Goal: Check status: Check status

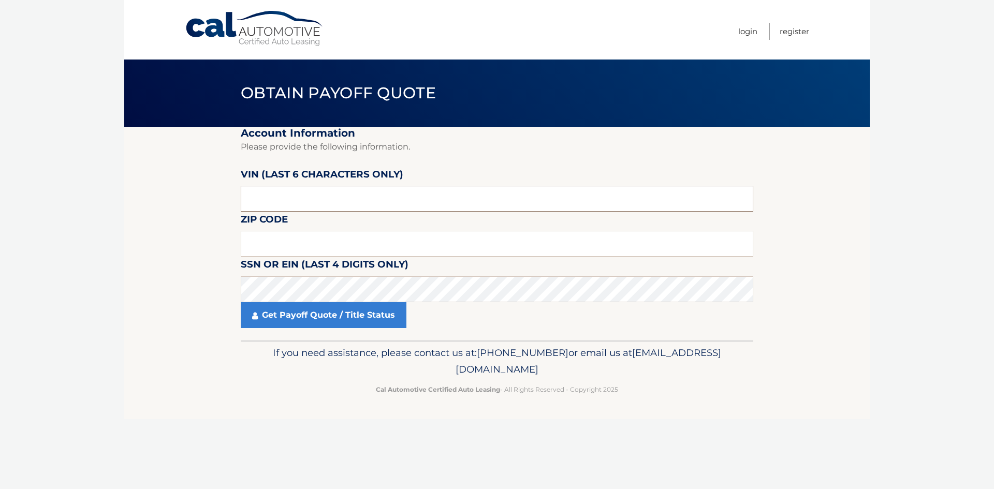
drag, startPoint x: 283, startPoint y: 196, endPoint x: 224, endPoint y: 201, distance: 59.2
click at [224, 201] on section "Account Information Please provide the following information. [PERSON_NAME] (la…" at bounding box center [496, 234] width 745 height 214
type input "296537"
click at [262, 241] on input "text" at bounding box center [497, 244] width 512 height 26
type input "08846"
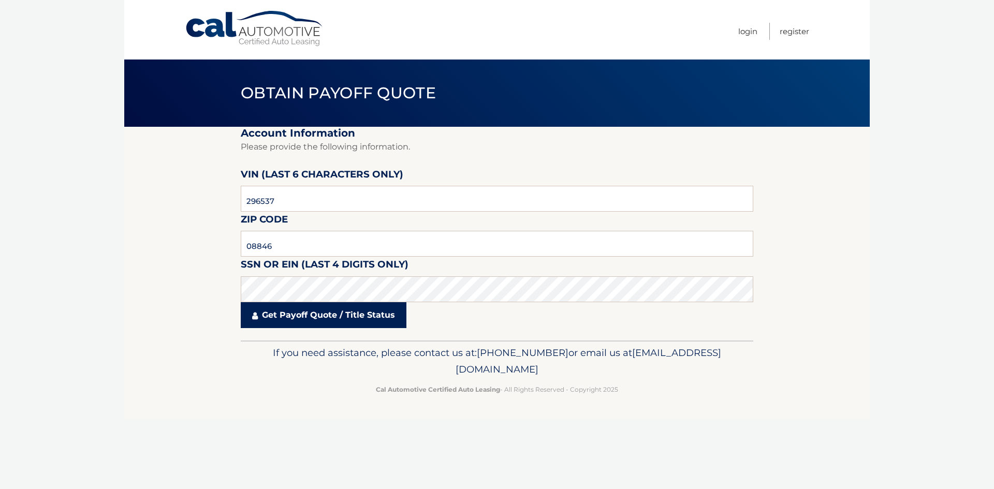
click at [318, 312] on link "Get Payoff Quote / Title Status" at bounding box center [324, 315] width 166 height 26
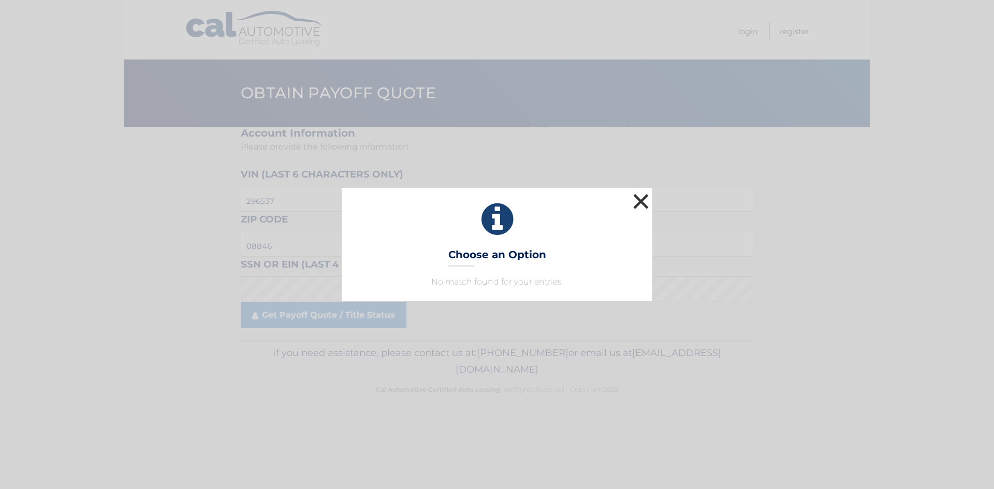
click at [641, 195] on button "×" at bounding box center [640, 201] width 21 height 21
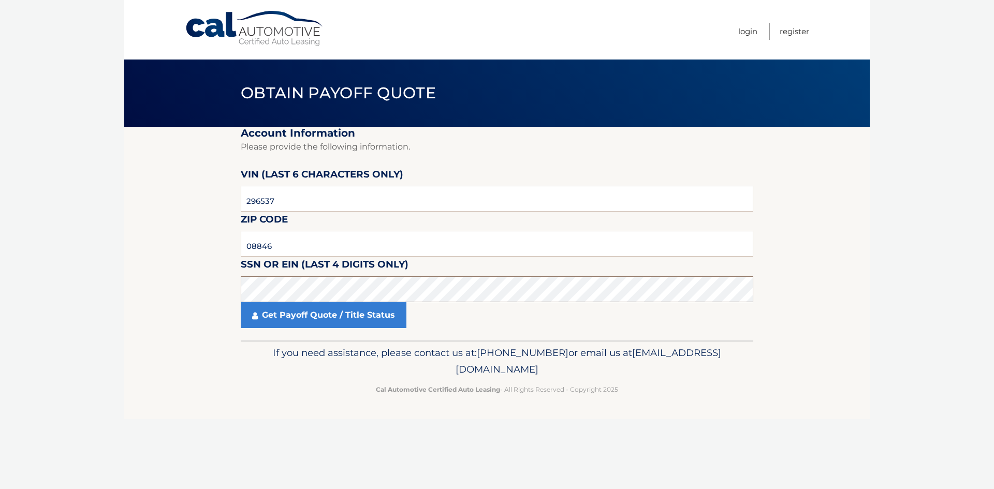
click at [234, 293] on section "Account Information Please provide the following information. [PERSON_NAME] (la…" at bounding box center [496, 234] width 745 height 214
drag, startPoint x: 260, startPoint y: 198, endPoint x: 219, endPoint y: 193, distance: 41.1
click at [219, 193] on section "Account Information Please provide the following information. [PERSON_NAME] (la…" at bounding box center [496, 234] width 745 height 214
type input "296537"
drag, startPoint x: 279, startPoint y: 239, endPoint x: 220, endPoint y: 244, distance: 59.2
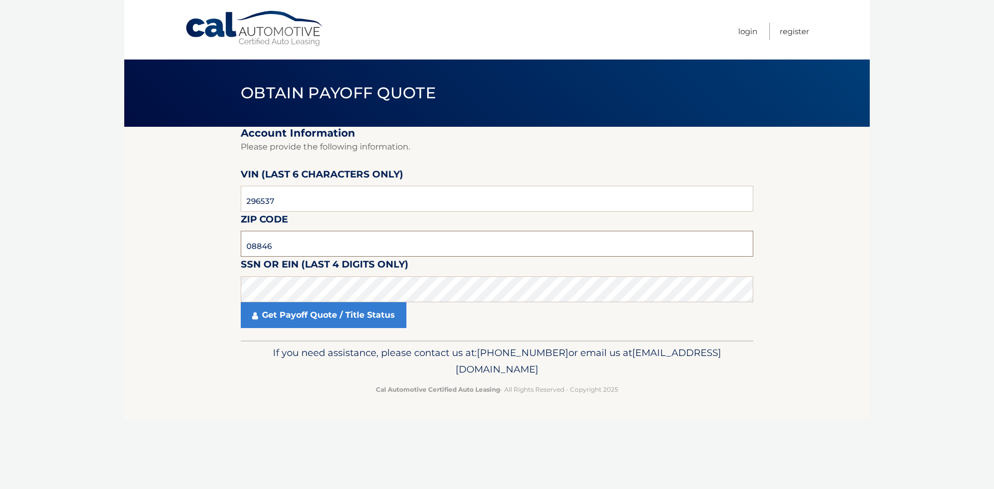
click at [220, 244] on section "Account Information Please provide the following information. [PERSON_NAME] (la…" at bounding box center [496, 234] width 745 height 214
type input "08846"
click at [180, 289] on section "Account Information Please provide the following information. [PERSON_NAME] (la…" at bounding box center [496, 234] width 745 height 214
click at [356, 317] on link "Get Payoff Quote / Title Status" at bounding box center [324, 315] width 166 height 26
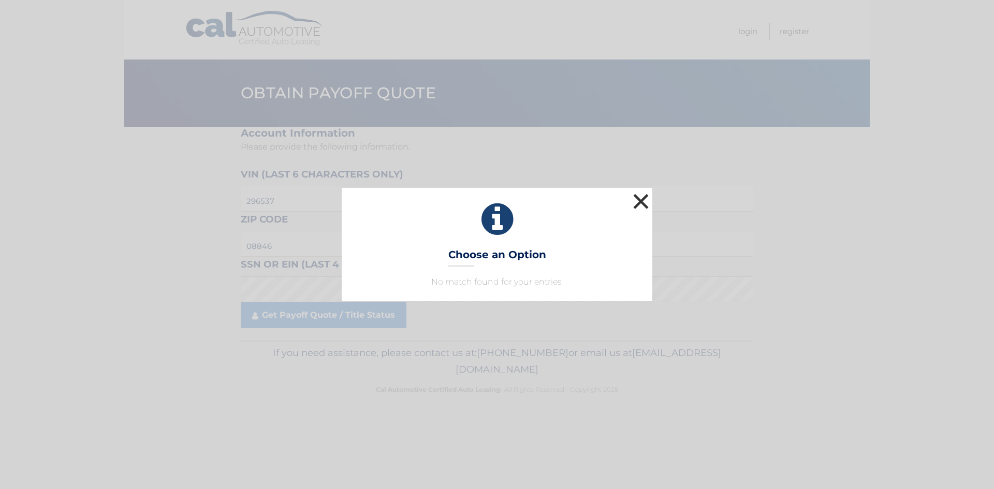
click at [644, 202] on button "×" at bounding box center [640, 201] width 21 height 21
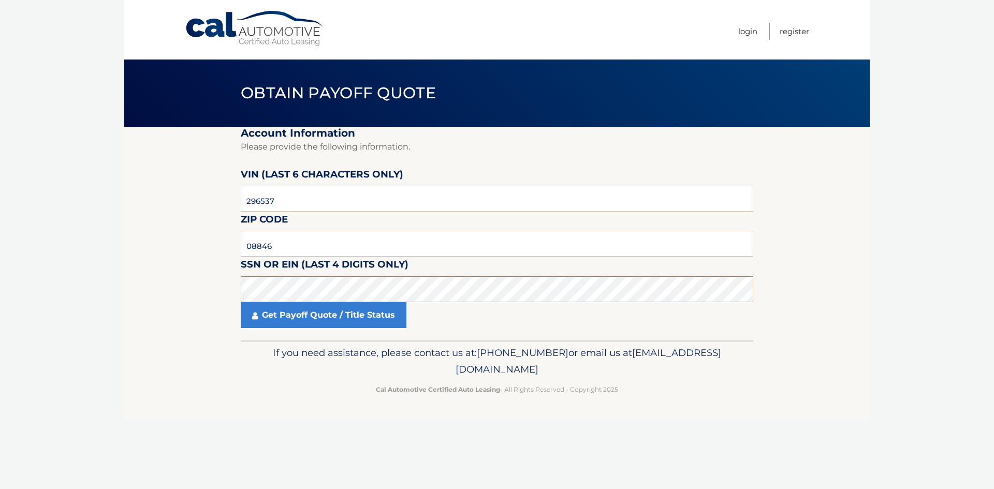
click at [215, 279] on section "Account Information Please provide the following information. [PERSON_NAME] (la…" at bounding box center [496, 234] width 745 height 214
click at [312, 312] on link "Get Payoff Quote / Title Status" at bounding box center [324, 315] width 166 height 26
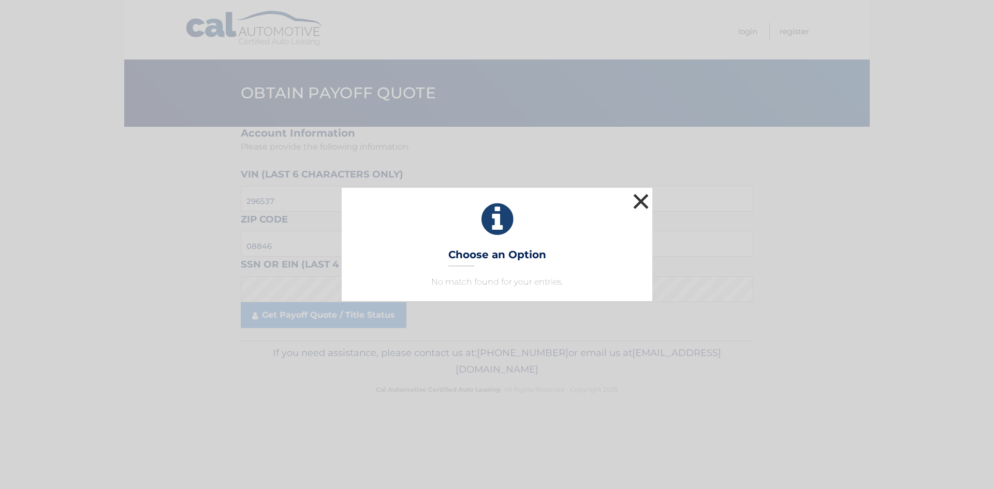
click at [641, 200] on button "×" at bounding box center [640, 201] width 21 height 21
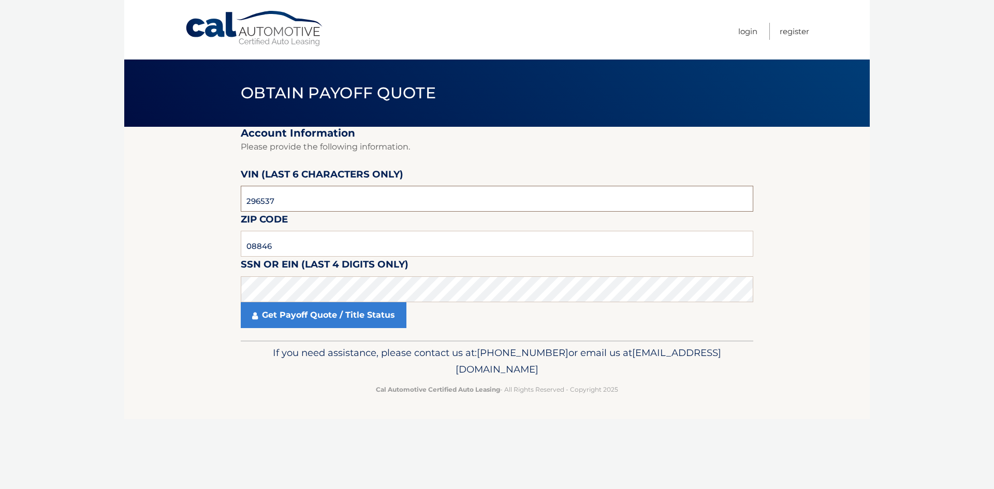
drag, startPoint x: 261, startPoint y: 197, endPoint x: 194, endPoint y: 187, distance: 67.5
click at [267, 200] on input "text" at bounding box center [497, 199] width 512 height 26
type input "296537"
drag, startPoint x: 278, startPoint y: 243, endPoint x: 246, endPoint y: 225, distance: 36.4
click at [278, 243] on input "text" at bounding box center [497, 244] width 512 height 26
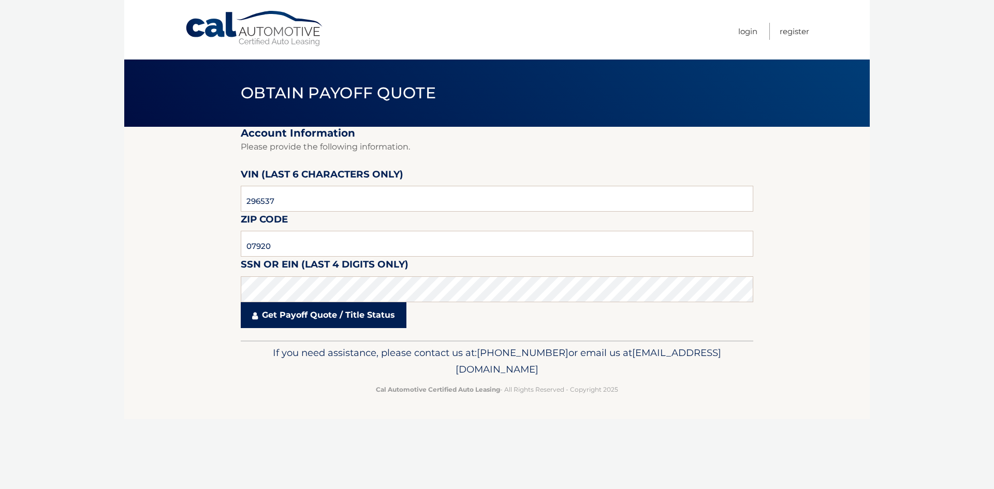
click at [303, 314] on link "Get Payoff Quote / Title Status" at bounding box center [324, 315] width 166 height 26
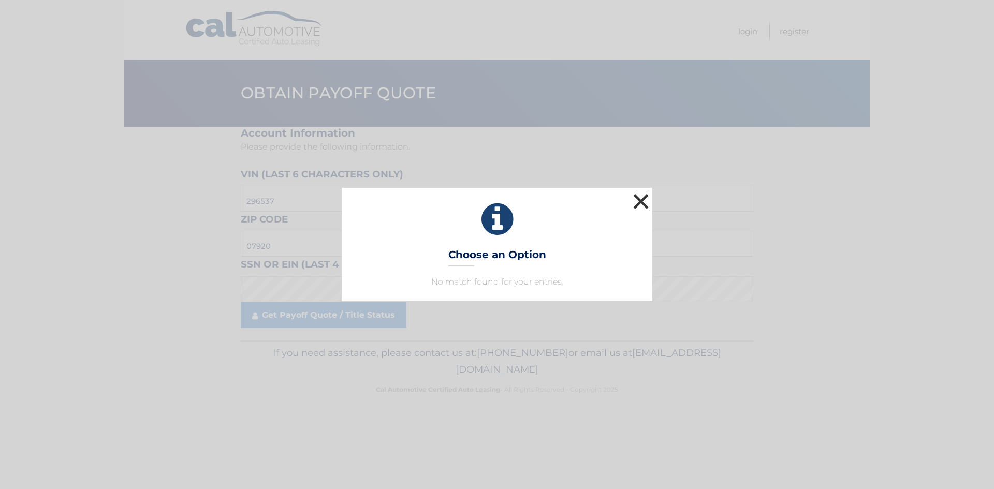
click at [639, 202] on button "×" at bounding box center [640, 201] width 21 height 21
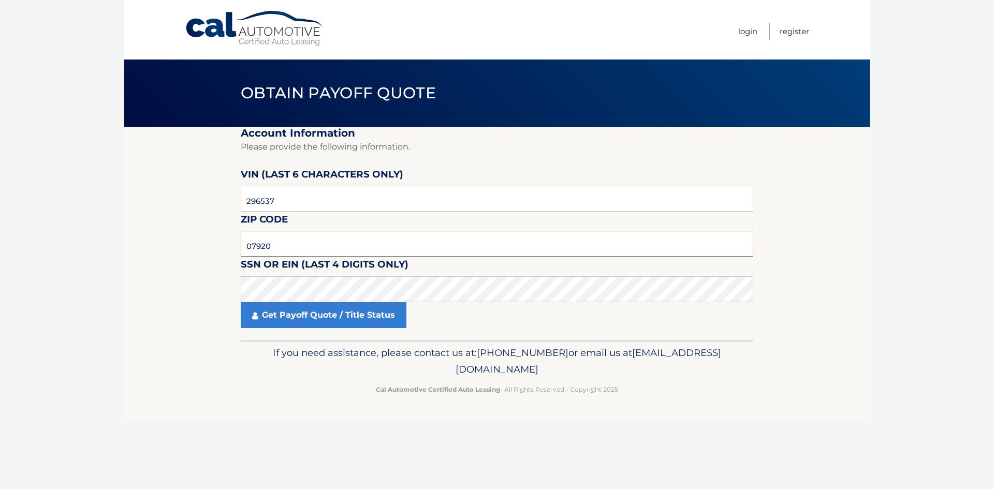
drag, startPoint x: 241, startPoint y: 248, endPoint x: 191, endPoint y: 244, distance: 49.3
click at [191, 244] on section "Account Information Please provide the following information. VIN (last 6 chara…" at bounding box center [496, 234] width 745 height 214
click at [305, 310] on link "Get Payoff Quote / Title Status" at bounding box center [324, 315] width 166 height 26
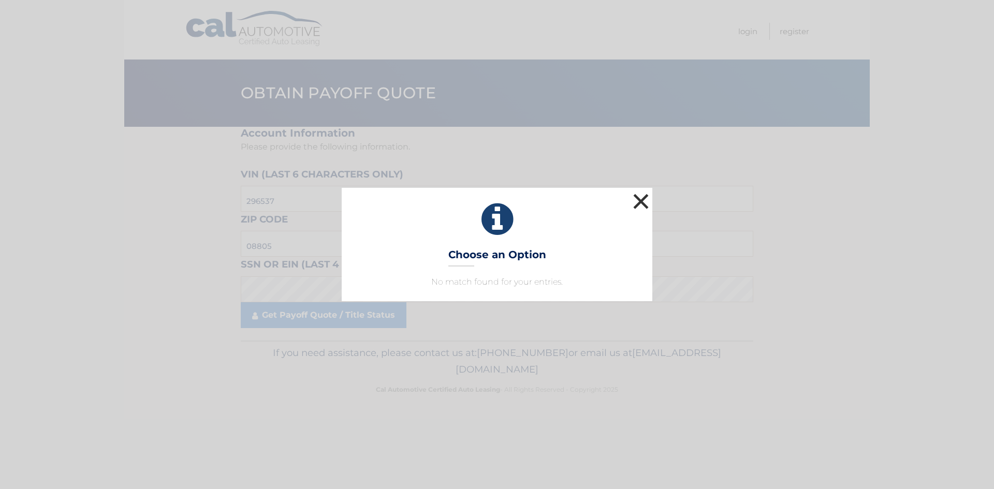
click at [643, 197] on button "×" at bounding box center [640, 201] width 21 height 21
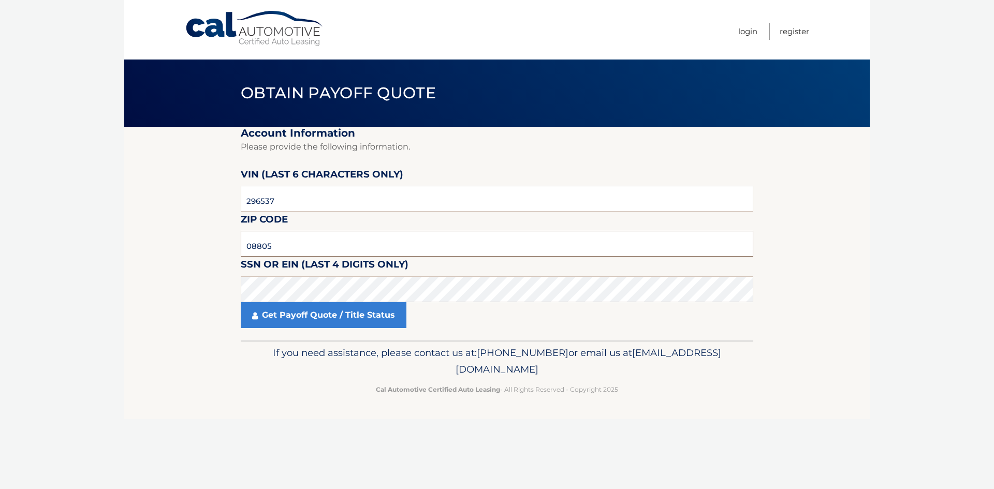
drag, startPoint x: 282, startPoint y: 242, endPoint x: 213, endPoint y: 244, distance: 69.4
click at [213, 244] on section "Account Information Please provide the following information. VIN (last 6 chara…" at bounding box center [496, 234] width 745 height 214
click at [347, 319] on link "Get Payoff Quote / Title Status" at bounding box center [324, 315] width 166 height 26
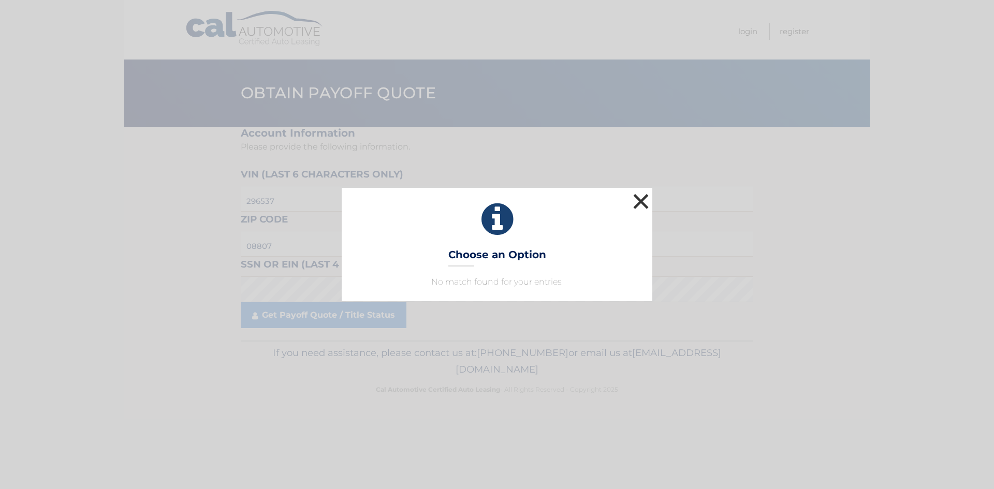
click at [642, 201] on button "×" at bounding box center [640, 201] width 21 height 21
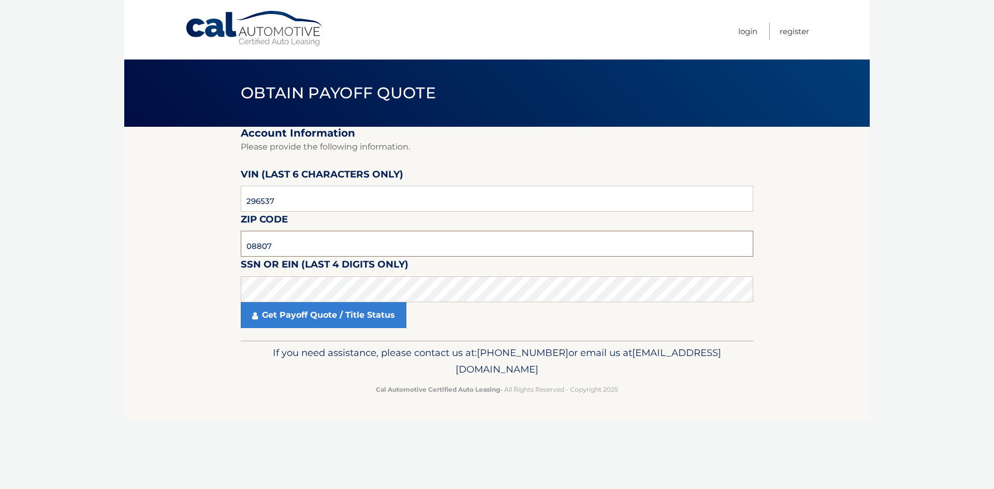
drag, startPoint x: 227, startPoint y: 244, endPoint x: 176, endPoint y: 235, distance: 52.0
click at [176, 235] on section "Account Information Please provide the following information. VIN (last 6 chara…" at bounding box center [496, 234] width 745 height 214
click at [337, 321] on link "Get Payoff Quote / Title Status" at bounding box center [324, 315] width 166 height 26
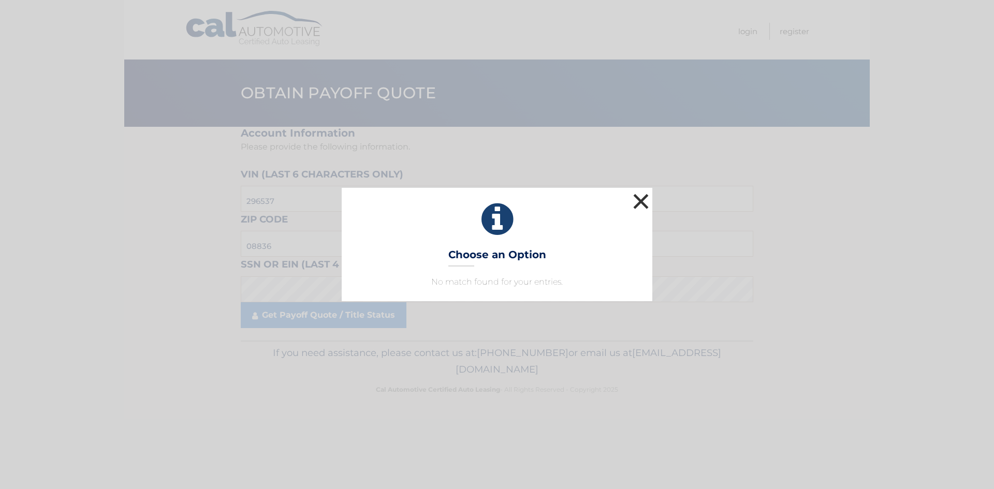
click at [640, 196] on button "×" at bounding box center [640, 201] width 21 height 21
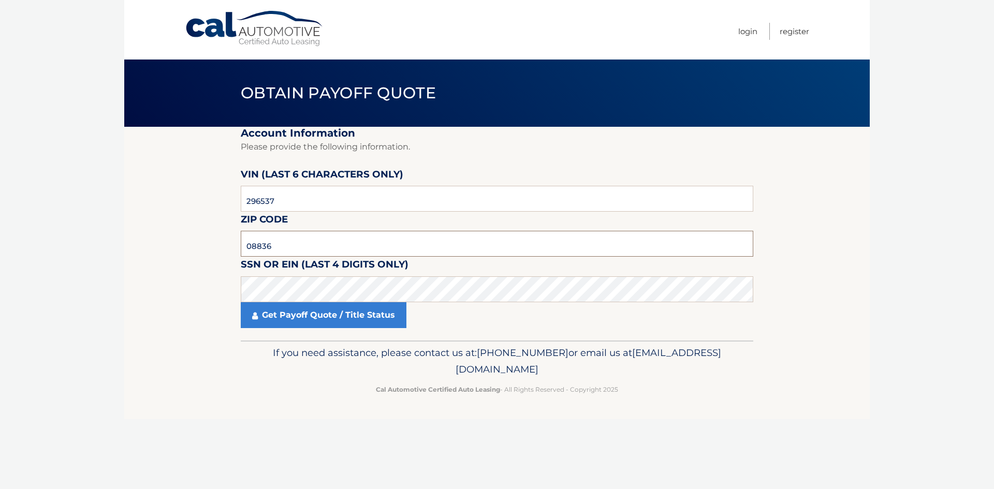
drag, startPoint x: 282, startPoint y: 244, endPoint x: 197, endPoint y: 242, distance: 84.9
click at [197, 242] on section "Account Information Please provide the following information. VIN (last 6 chara…" at bounding box center [496, 234] width 745 height 214
type input "08846"
click at [208, 288] on section "Account Information Please provide the following information. [PERSON_NAME] (la…" at bounding box center [496, 234] width 745 height 214
click at [327, 323] on link "Get Payoff Quote / Title Status" at bounding box center [324, 315] width 166 height 26
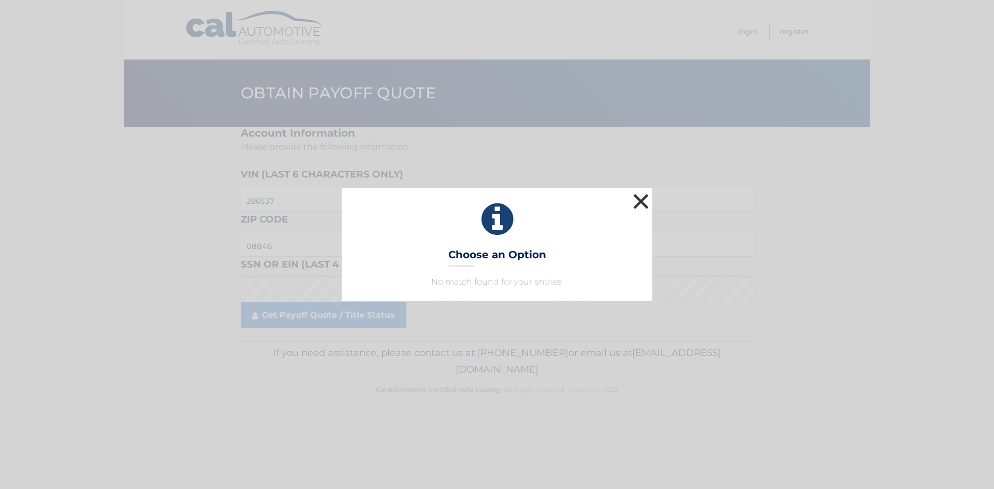
click at [637, 200] on button "×" at bounding box center [640, 201] width 21 height 21
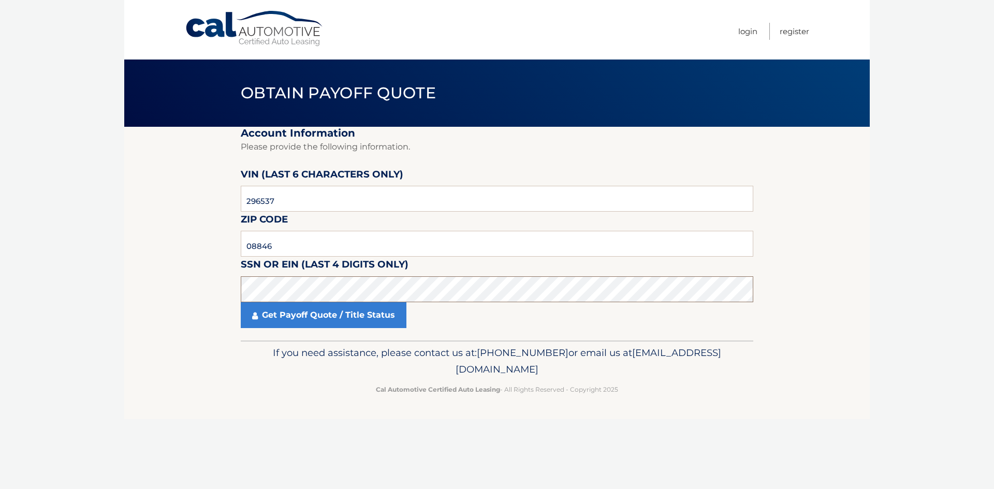
click at [211, 285] on section "Account Information Please provide the following information. [PERSON_NAME] (la…" at bounding box center [496, 234] width 745 height 214
click at [198, 301] on section "Account Information Please provide the following information. [PERSON_NAME] (la…" at bounding box center [496, 234] width 745 height 214
click at [199, 295] on section "Account Information Please provide the following information. [PERSON_NAME] (la…" at bounding box center [496, 234] width 745 height 214
drag, startPoint x: 254, startPoint y: 245, endPoint x: 173, endPoint y: 238, distance: 80.5
click at [173, 238] on section "Account Information Please provide the following information. [PERSON_NAME] (la…" at bounding box center [496, 234] width 745 height 214
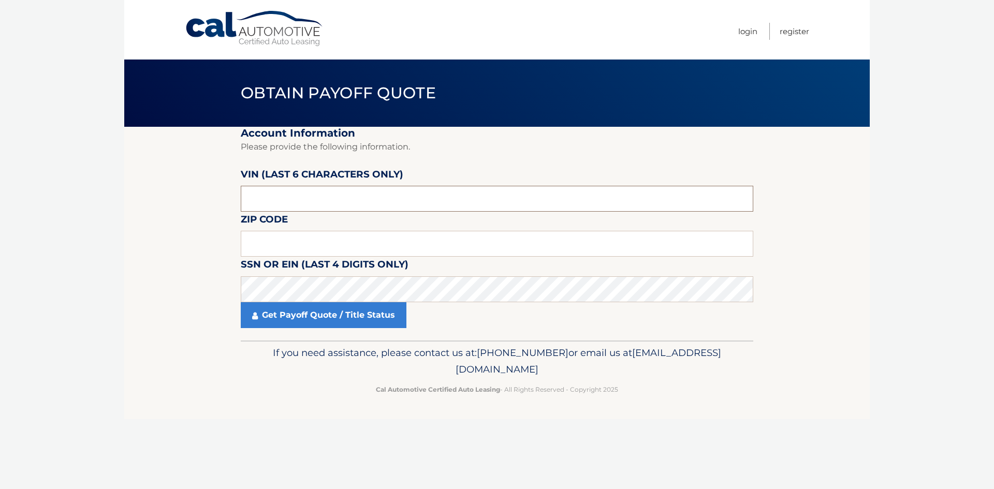
click at [277, 198] on input "text" at bounding box center [497, 199] width 512 height 26
drag, startPoint x: 244, startPoint y: 198, endPoint x: 197, endPoint y: 201, distance: 46.7
click at [197, 201] on section "Account Information Please provide the following information. [PERSON_NAME] (la…" at bounding box center [496, 234] width 745 height 214
type input "296537"
click at [259, 245] on input "text" at bounding box center [497, 244] width 512 height 26
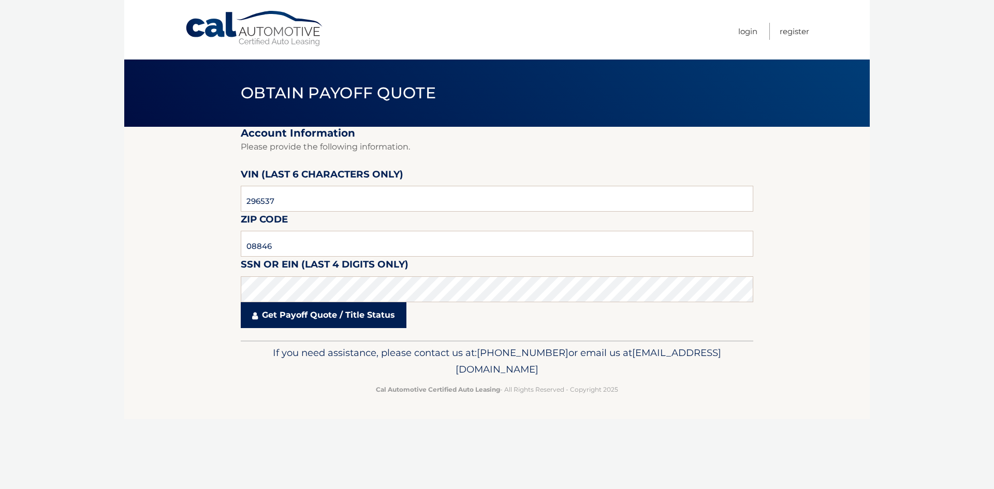
click at [317, 317] on link "Get Payoff Quote / Title Status" at bounding box center [324, 315] width 166 height 26
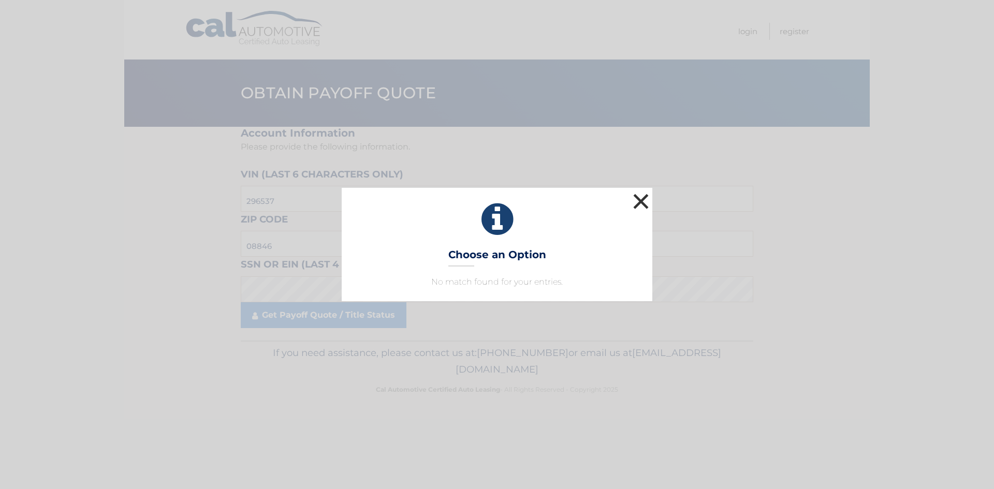
click at [634, 198] on button "×" at bounding box center [640, 201] width 21 height 21
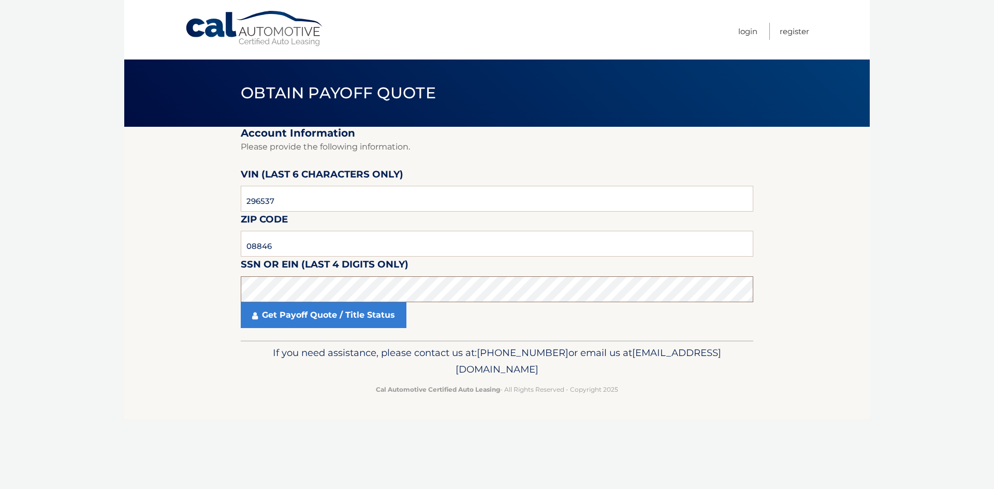
click at [175, 296] on section "Account Information Please provide the following information. [PERSON_NAME] (la…" at bounding box center [496, 234] width 745 height 214
click at [304, 317] on link "Get Payoff Quote / Title Status" at bounding box center [324, 315] width 166 height 26
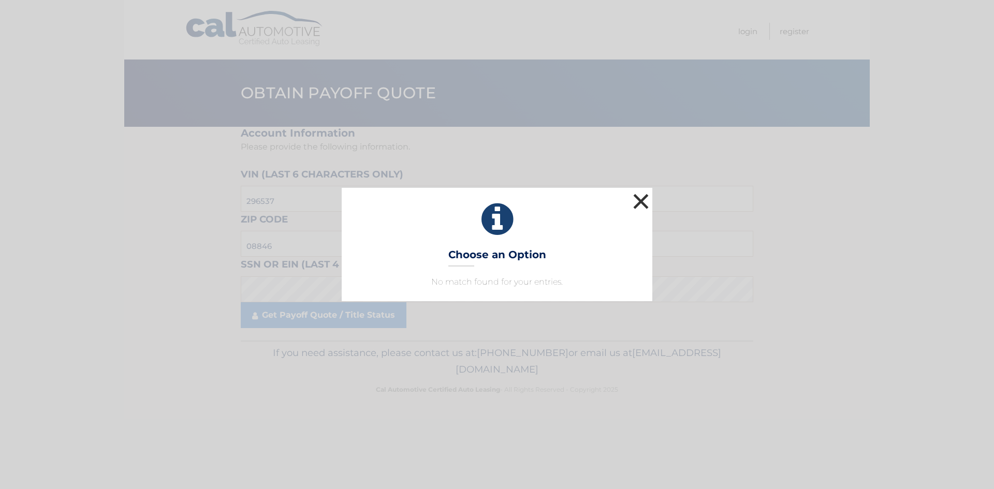
drag, startPoint x: 642, startPoint y: 200, endPoint x: 627, endPoint y: 216, distance: 22.3
click at [642, 199] on button "×" at bounding box center [640, 201] width 21 height 21
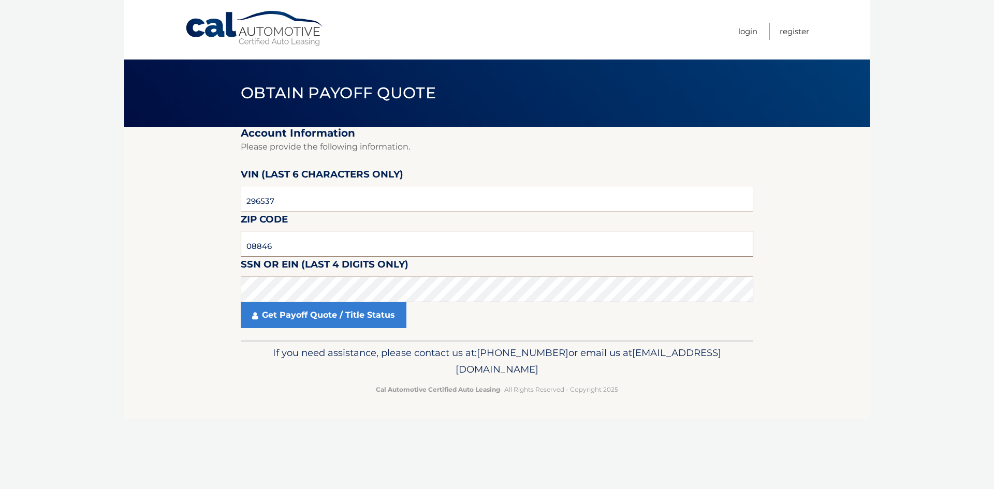
drag, startPoint x: 309, startPoint y: 249, endPoint x: 245, endPoint y: 250, distance: 64.7
click at [245, 250] on input "08846" at bounding box center [497, 244] width 512 height 26
click at [310, 319] on link "Get Payoff Quote / Title Status" at bounding box center [324, 315] width 166 height 26
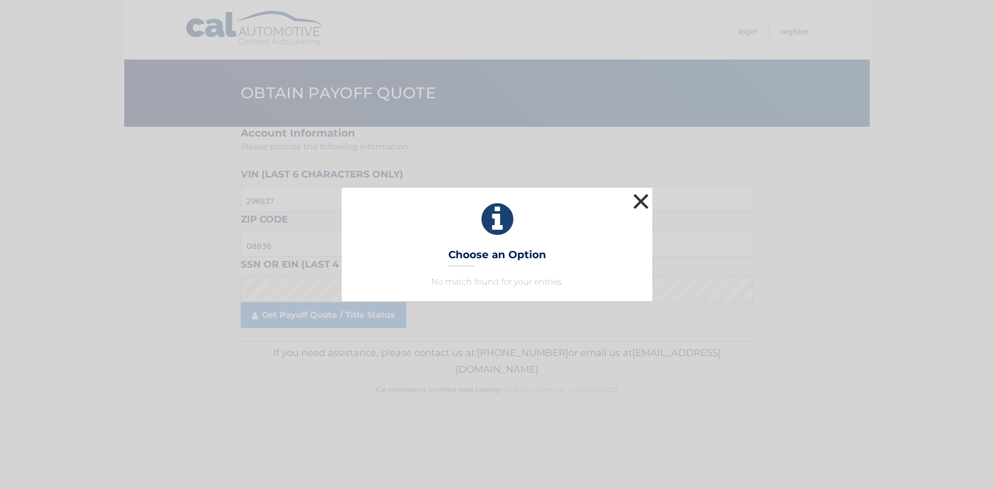
click at [643, 208] on button "×" at bounding box center [640, 201] width 21 height 21
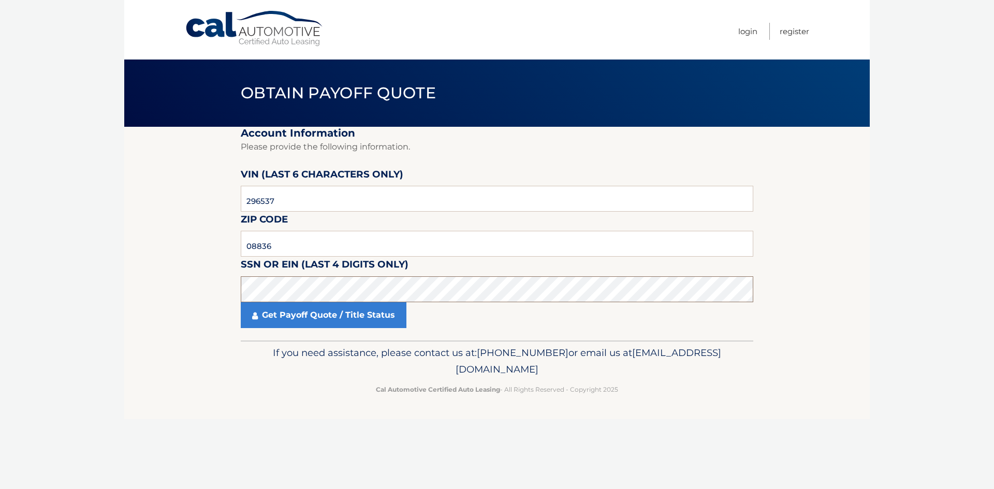
click at [70, 296] on body "Cal Automotive Menu Login Register Obtain Payoff Quote" at bounding box center [497, 244] width 994 height 489
click at [351, 243] on input "08836" at bounding box center [497, 244] width 512 height 26
type input "08846"
click at [142, 293] on section "Account Information Please provide the following information. [PERSON_NAME] (la…" at bounding box center [496, 234] width 745 height 214
click at [303, 317] on link "Get Payoff Quote / Title Status" at bounding box center [324, 315] width 166 height 26
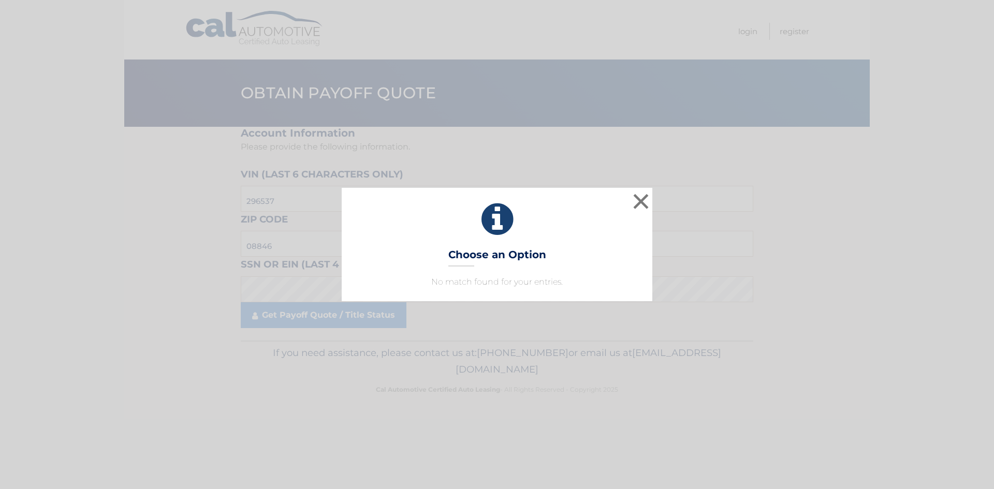
click at [481, 265] on h3 "Choose an Option" at bounding box center [497, 257] width 98 height 18
click at [642, 202] on button "×" at bounding box center [640, 201] width 21 height 21
